Goal: Ask a question

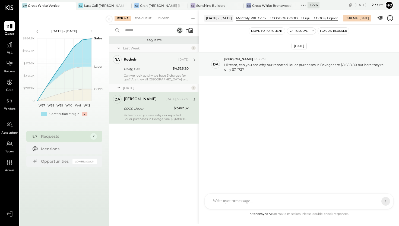
click at [143, 75] on div "Can we look at why we have 3 charges for gas? Are they all [GEOGRAPHIC_DATA] or…" at bounding box center [156, 78] width 65 height 8
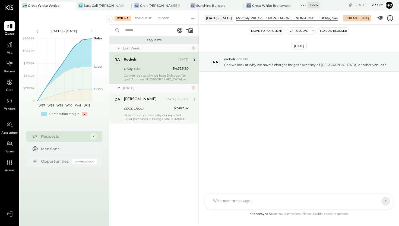
click at [142, 97] on div "[PERSON_NAME]" at bounding box center [140, 99] width 33 height 5
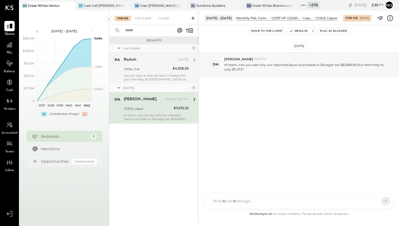
click at [143, 68] on div "Utility, Gas" at bounding box center [147, 68] width 47 height 5
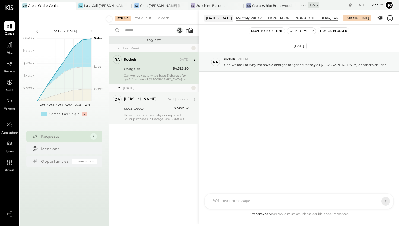
click at [138, 114] on div "Hi team, can you see why our reported liquor purchases in Bevager are $8,688.80…" at bounding box center [156, 117] width 65 height 8
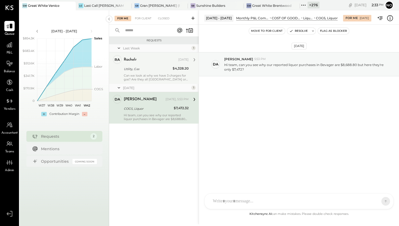
click at [147, 83] on div "ra rachelr Employee rachelr [DATE] Utility, Gas $4,328.20 Can we look at why we…" at bounding box center [154, 67] width 90 height 31
